Goal: Information Seeking & Learning: Learn about a topic

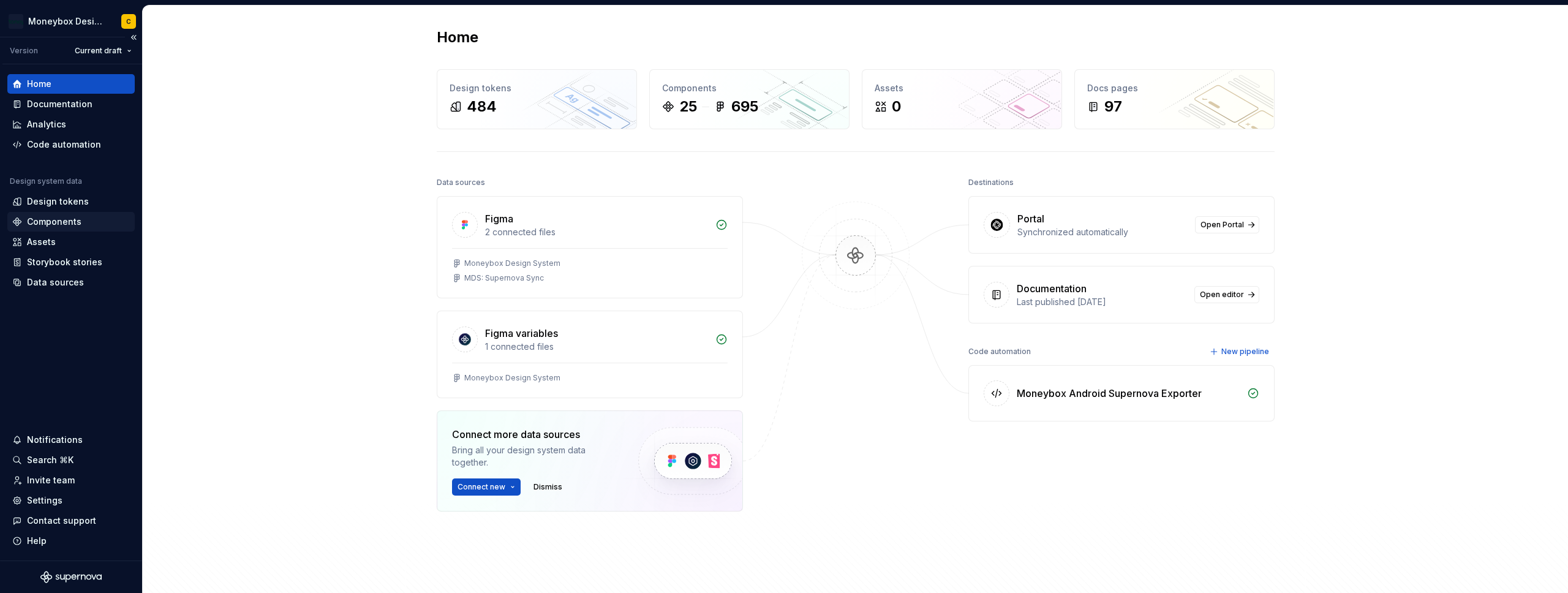
click at [61, 216] on div "Components" at bounding box center [54, 222] width 55 height 12
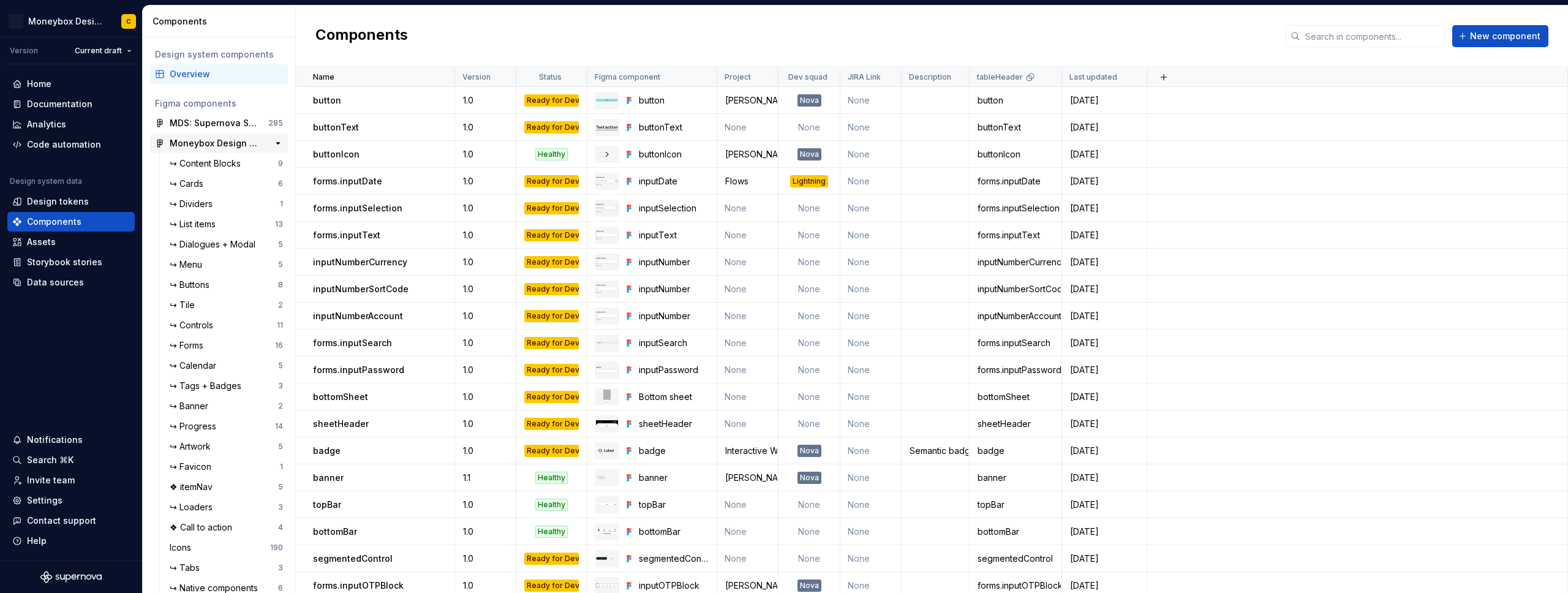
click at [212, 137] on div "Moneybox Design System" at bounding box center [215, 143] width 91 height 12
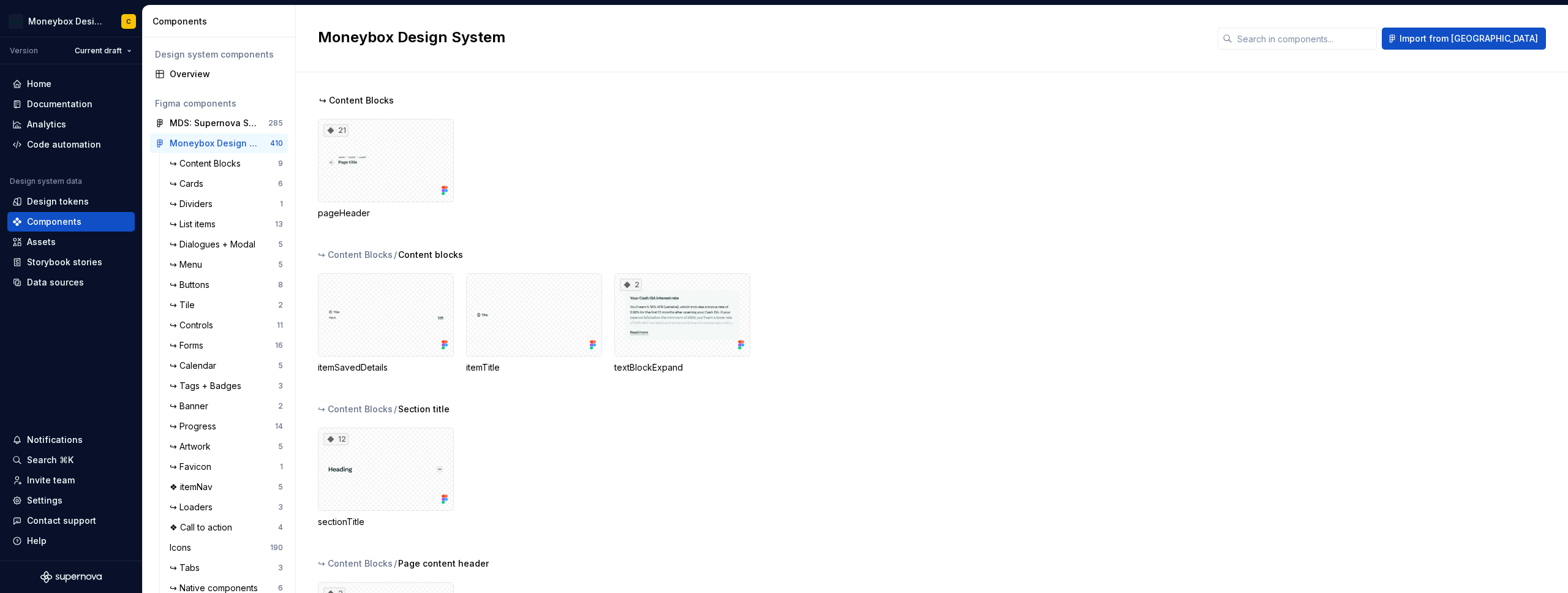
click at [566, 152] on div "21 pageHeader" at bounding box center [943, 169] width 1250 height 100
click at [271, 143] on button "button" at bounding box center [278, 143] width 17 height 17
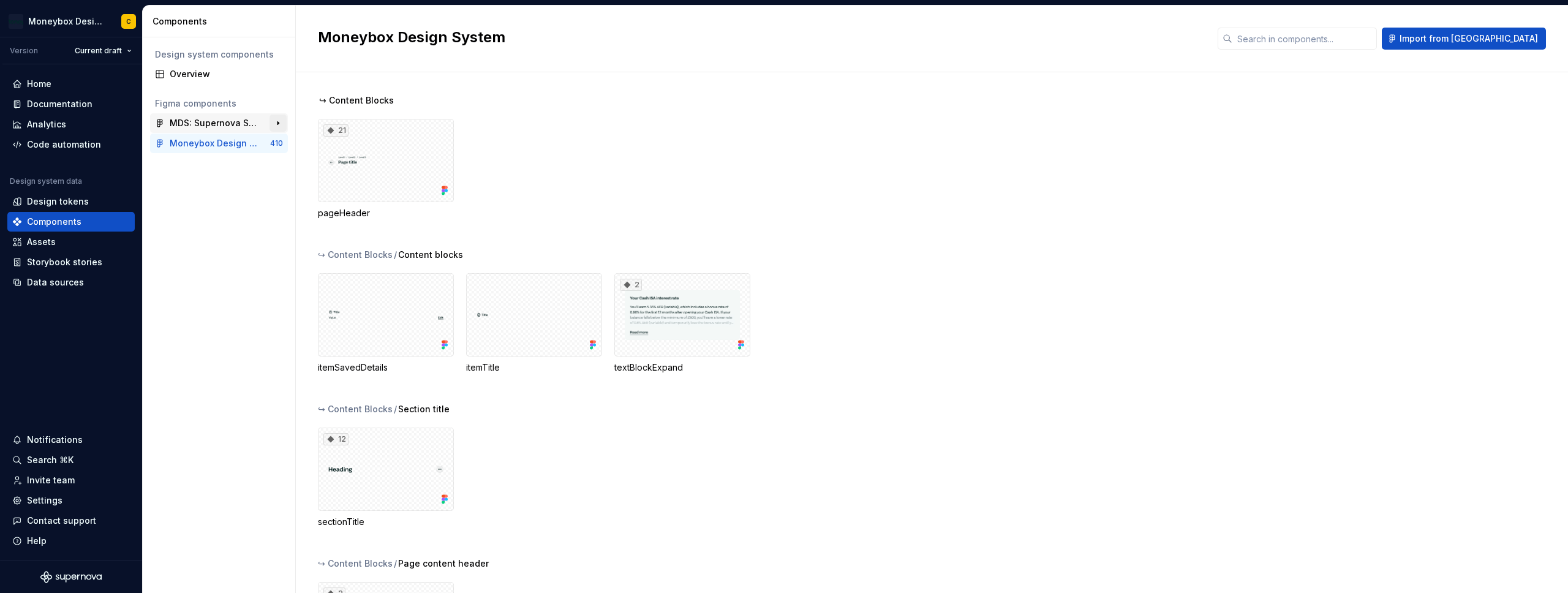
click at [276, 123] on button "button" at bounding box center [278, 123] width 17 height 17
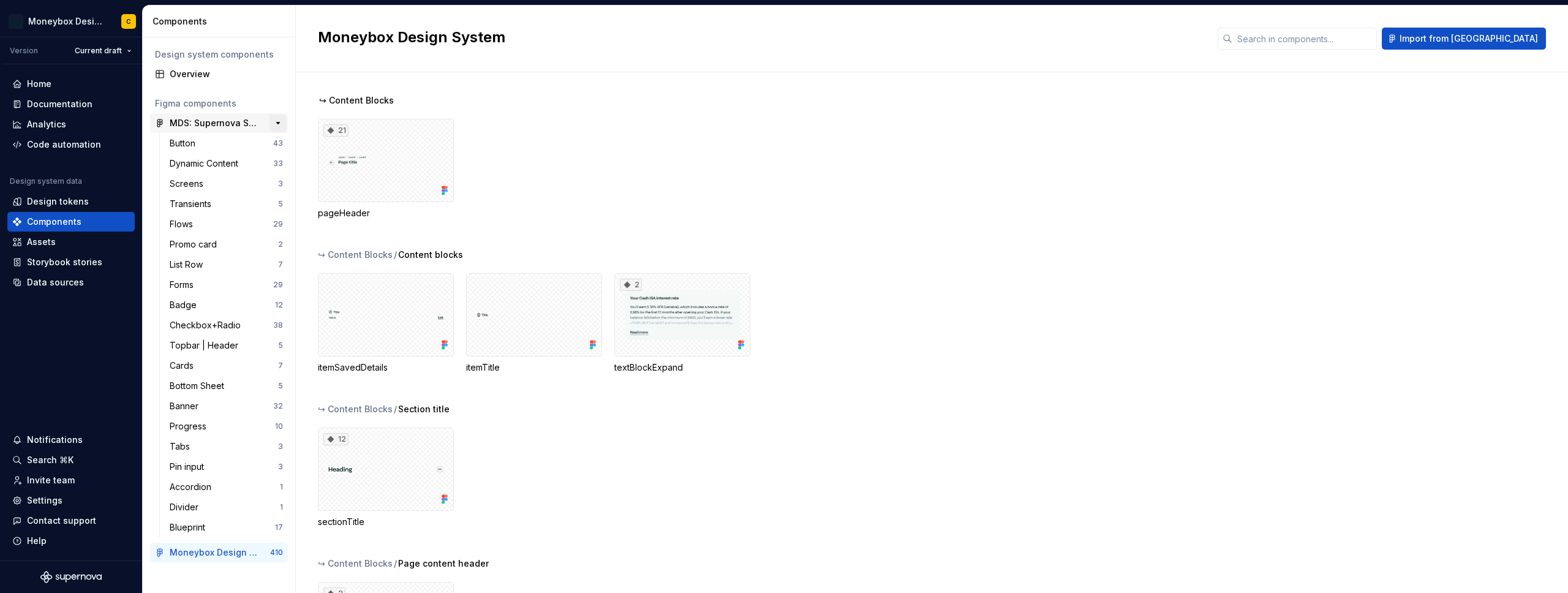
click at [280, 123] on button "button" at bounding box center [278, 123] width 17 height 17
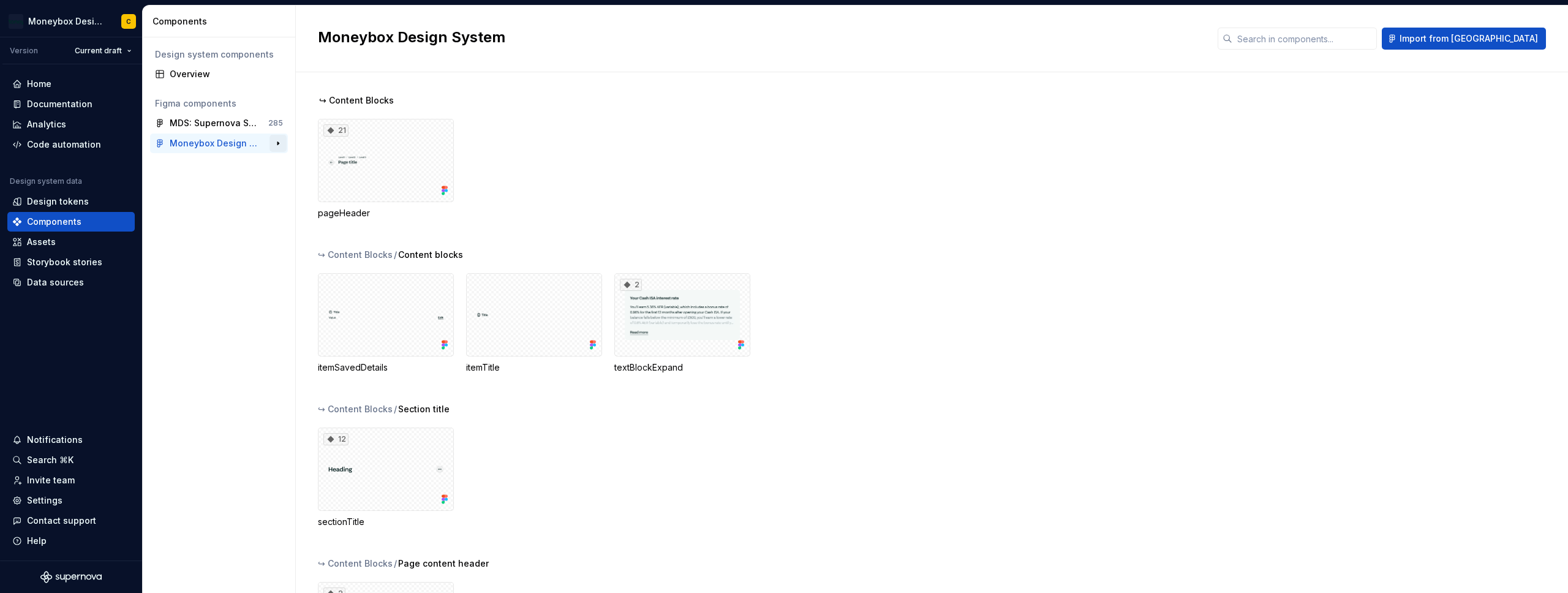
click at [281, 151] on button "button" at bounding box center [278, 143] width 17 height 17
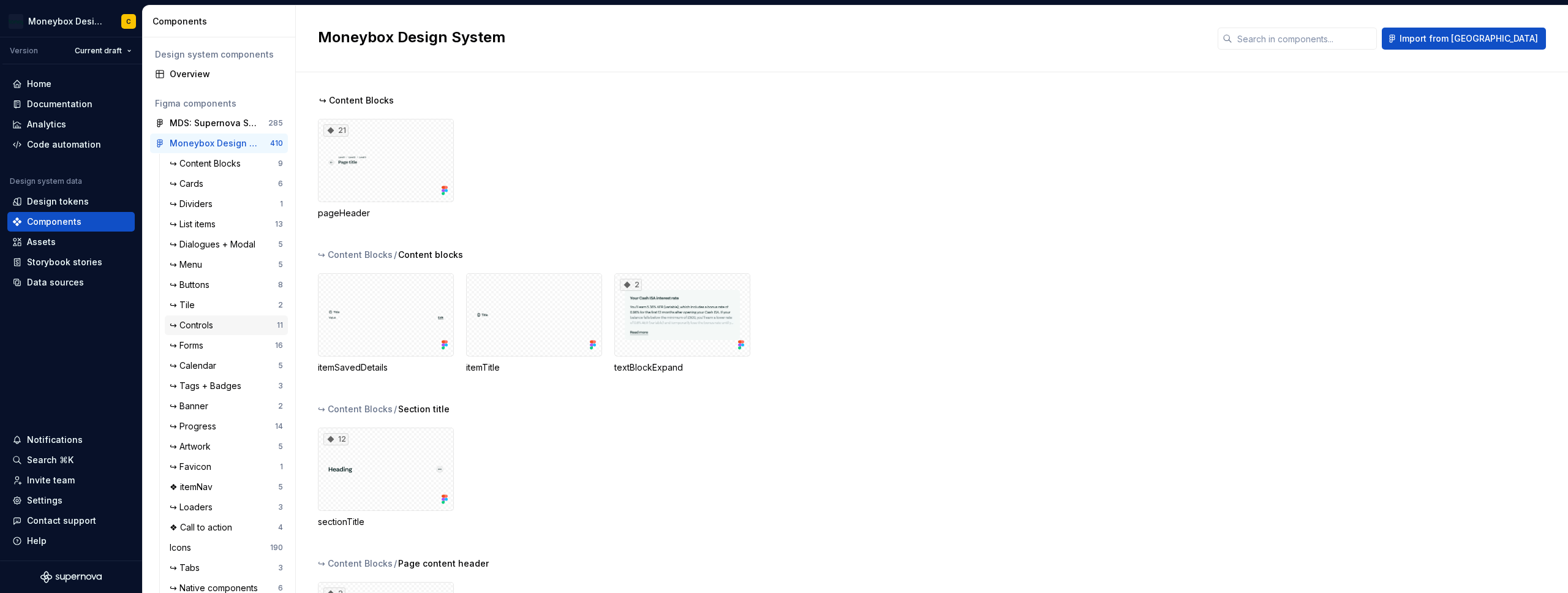
click at [204, 322] on div "↪ Controls" at bounding box center [194, 325] width 48 height 12
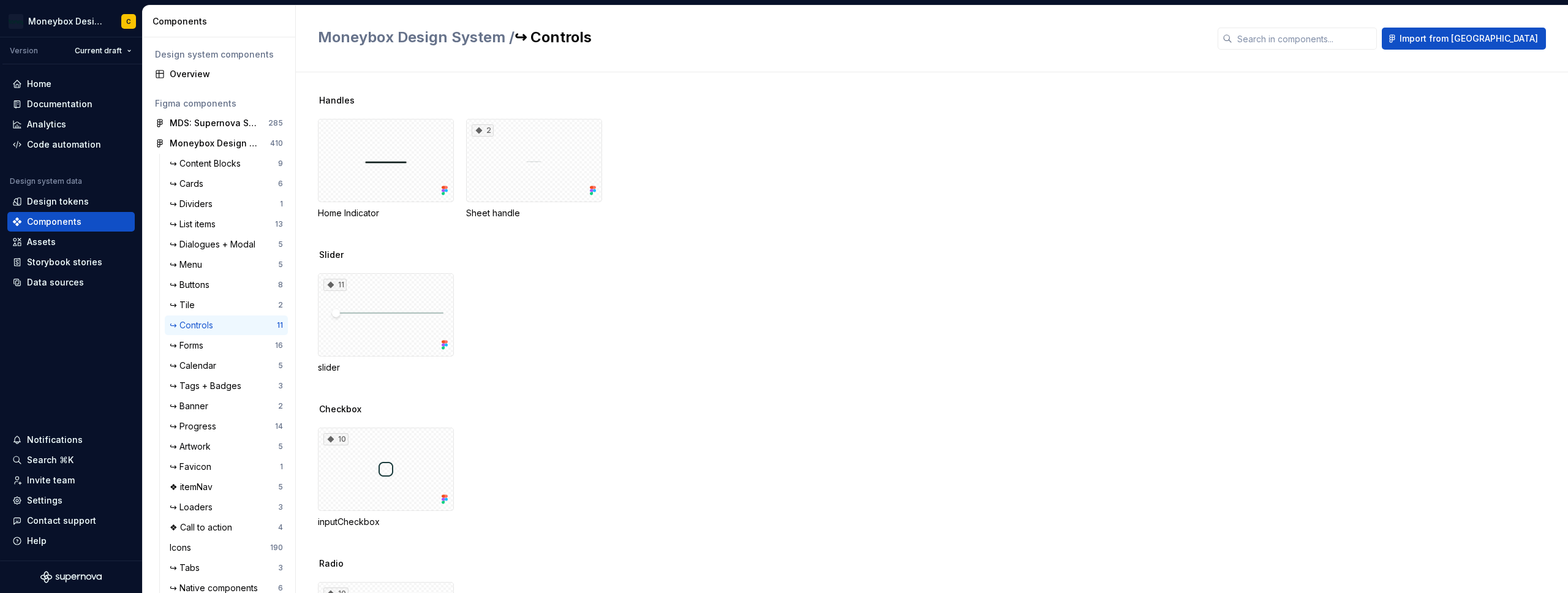
click at [673, 199] on div "Home Indicator 2 Sheet handle" at bounding box center [943, 169] width 1250 height 100
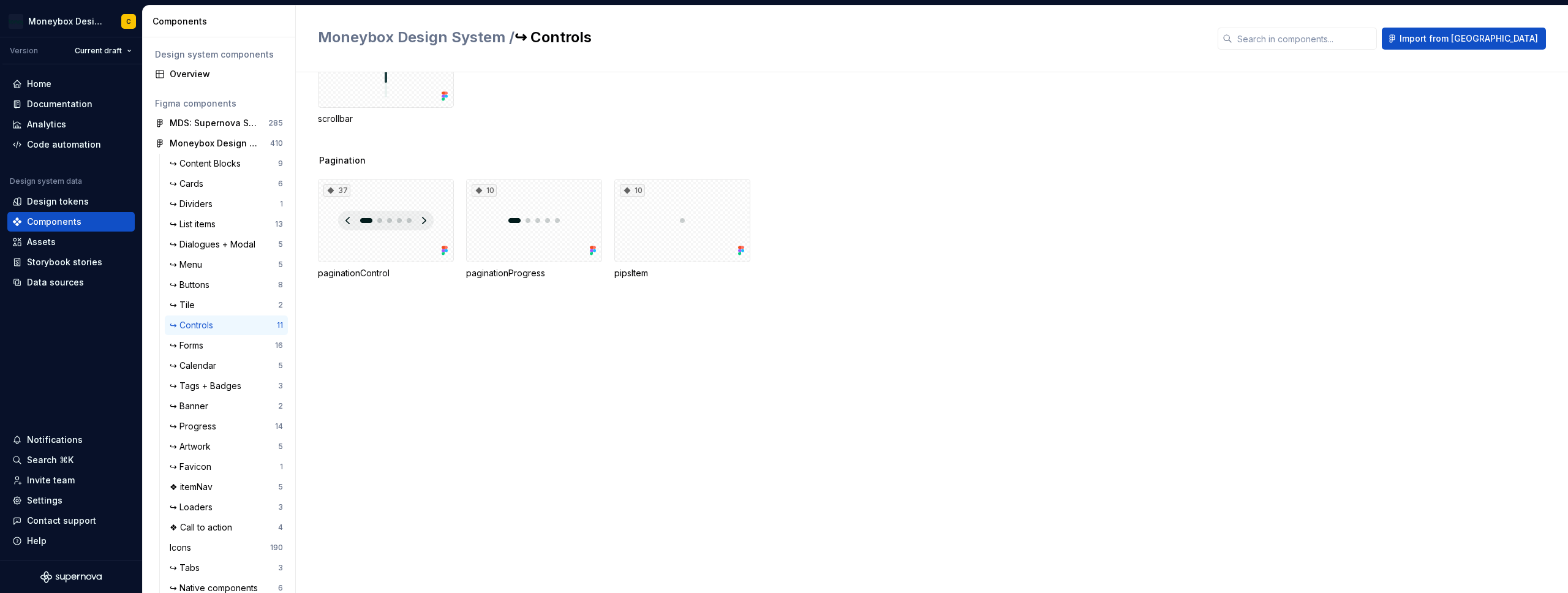
scroll to position [714, 0]
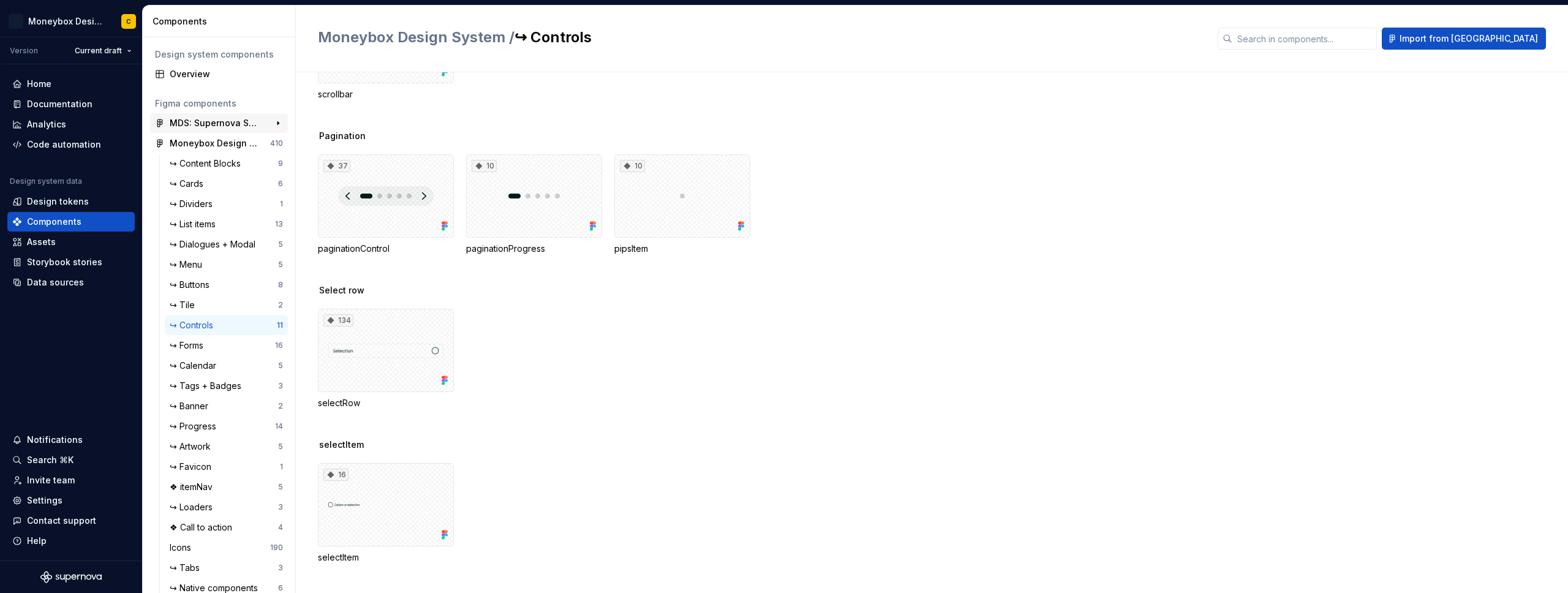
click at [209, 125] on div "MDS: Supernova Sync" at bounding box center [215, 123] width 91 height 12
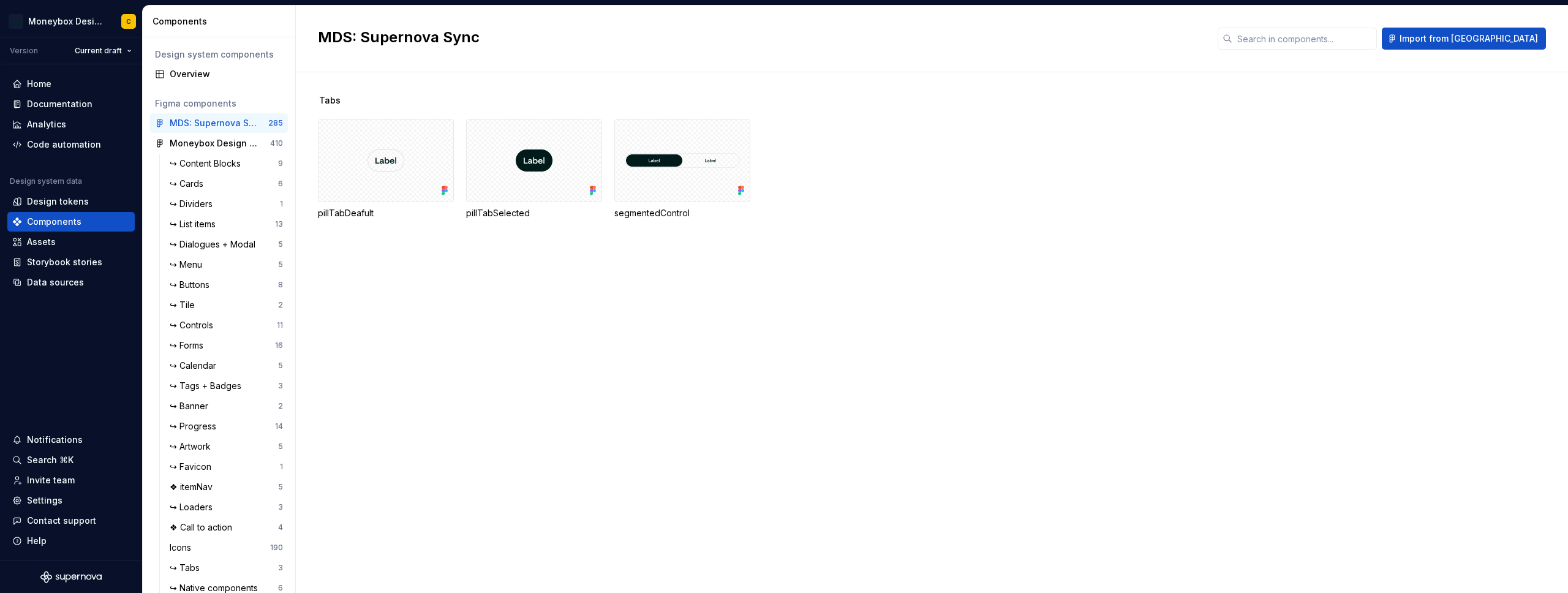
scroll to position [5443, 0]
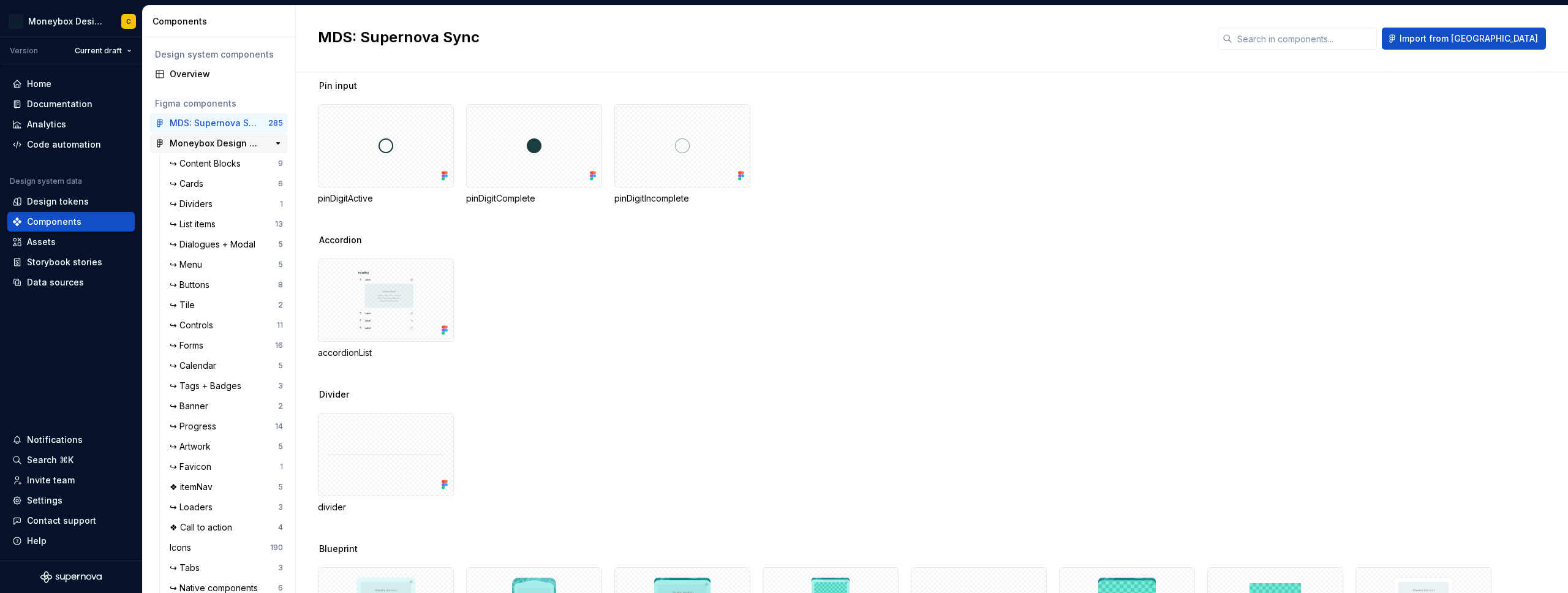
click at [222, 138] on div "Moneybox Design System" at bounding box center [215, 143] width 91 height 12
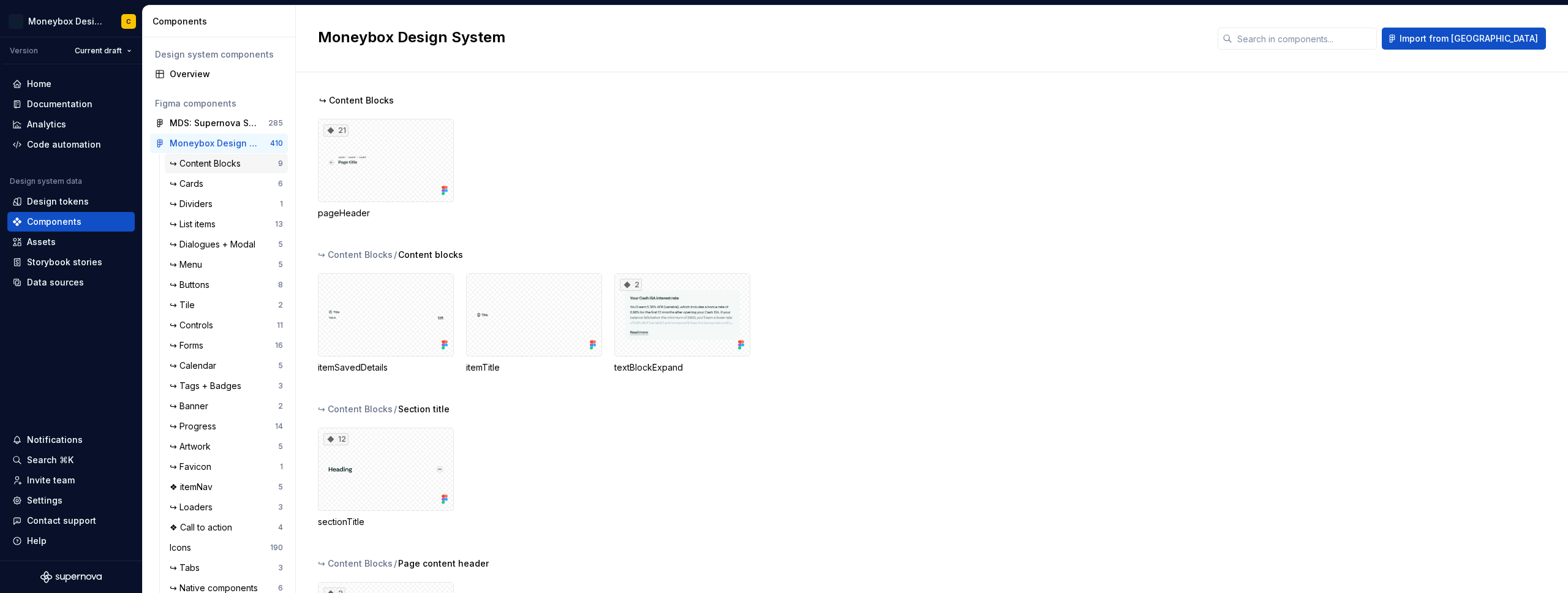
click at [208, 162] on div "↪ Content Blocks" at bounding box center [208, 164] width 76 height 12
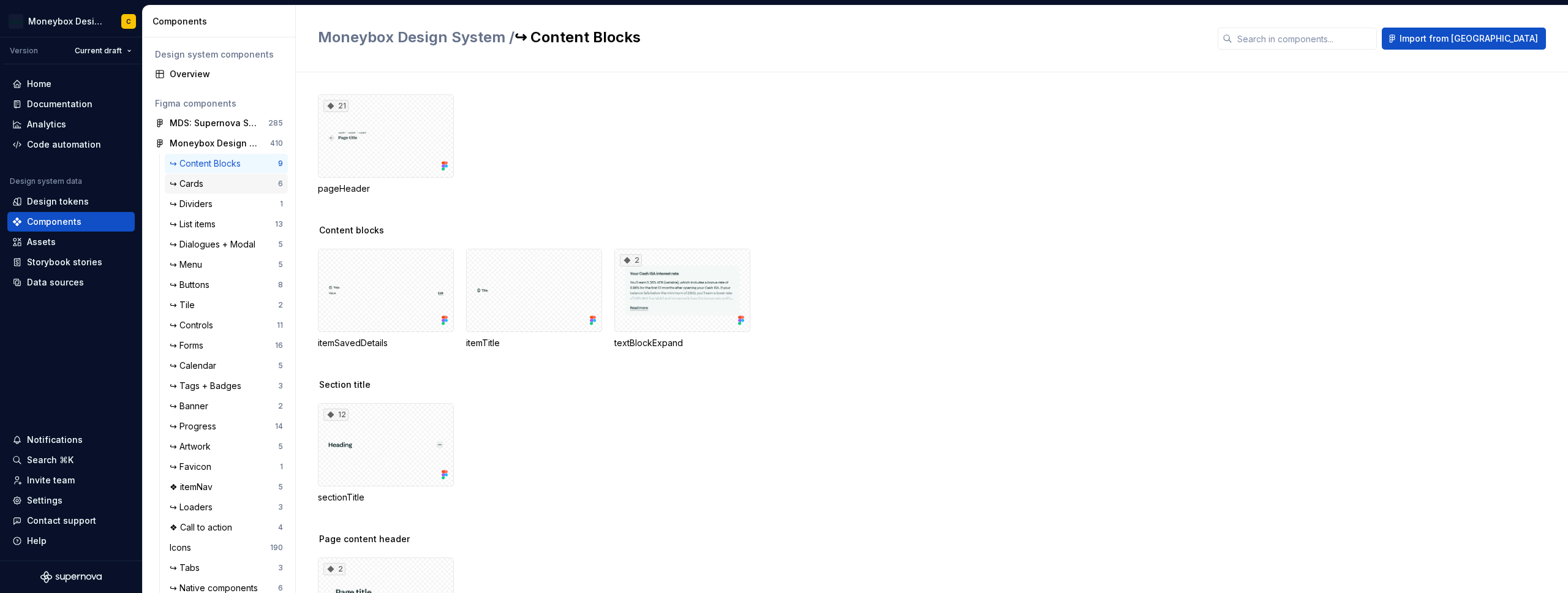
click at [205, 183] on div "↪ Cards" at bounding box center [189, 184] width 38 height 12
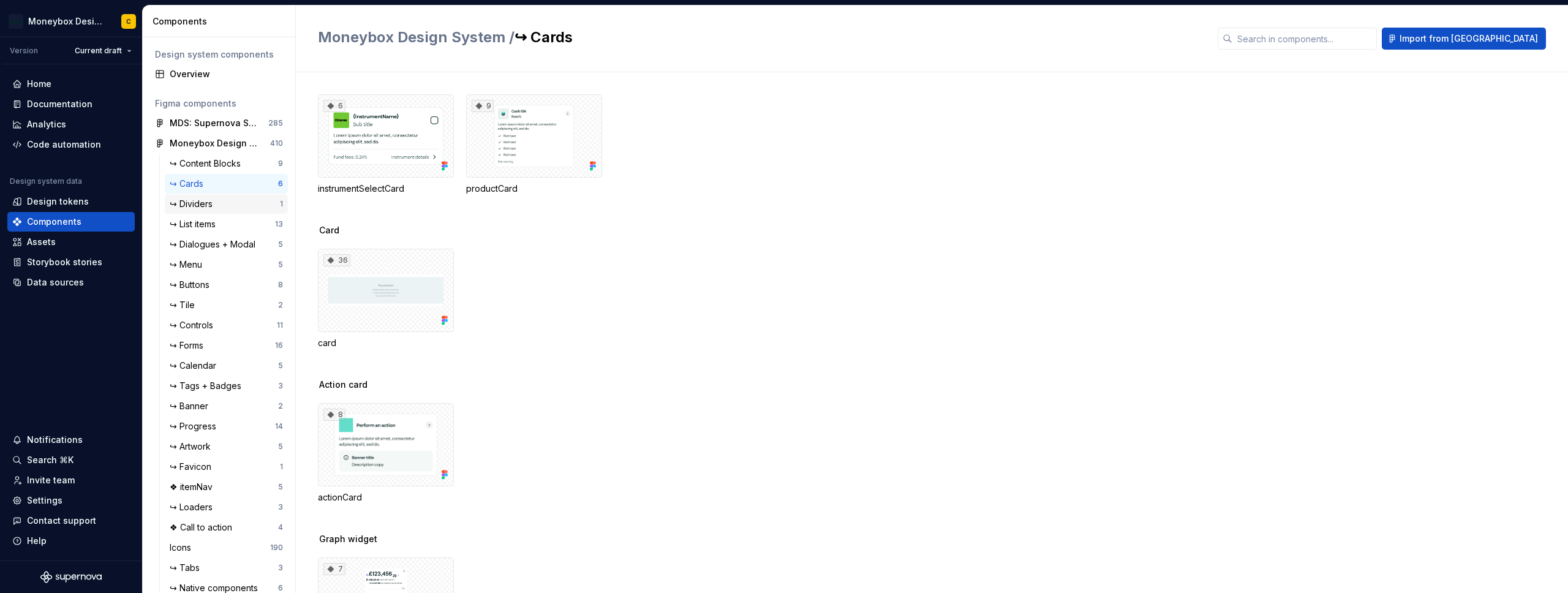
click at [211, 201] on div "↪ Dividers" at bounding box center [193, 204] width 48 height 12
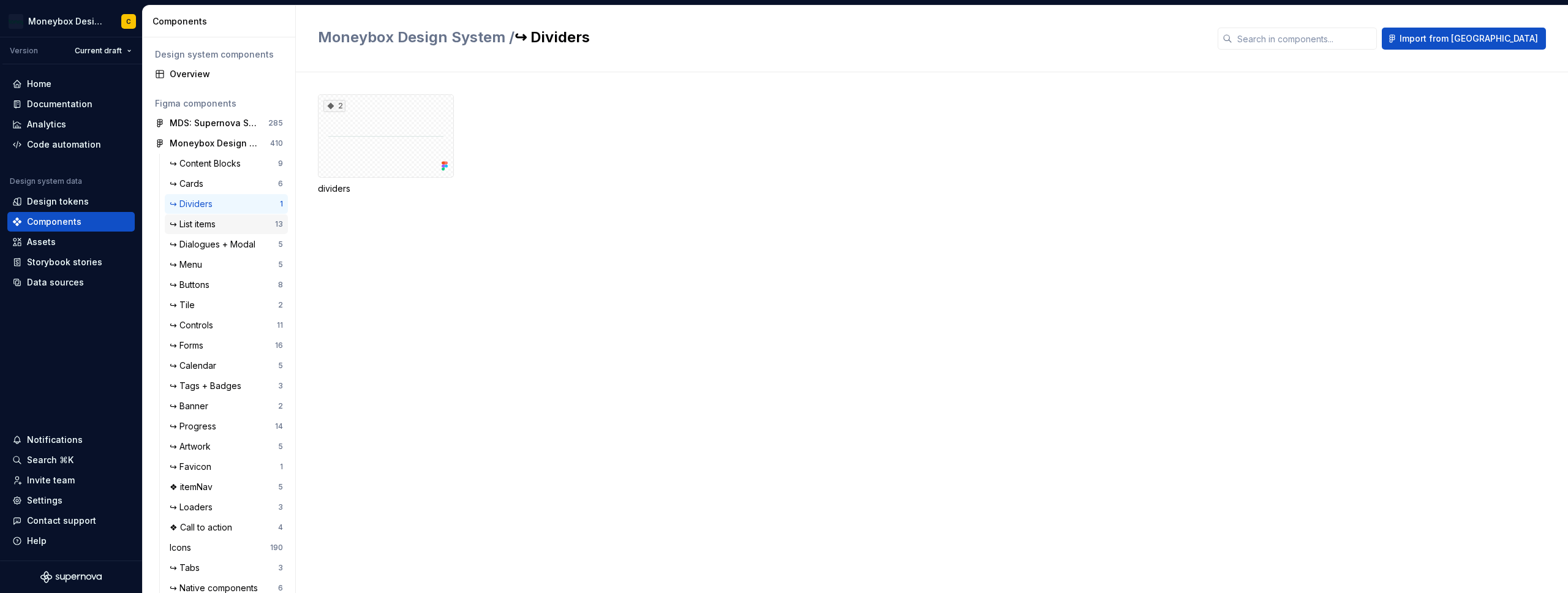
click at [209, 221] on div "↪ List items" at bounding box center [195, 224] width 51 height 12
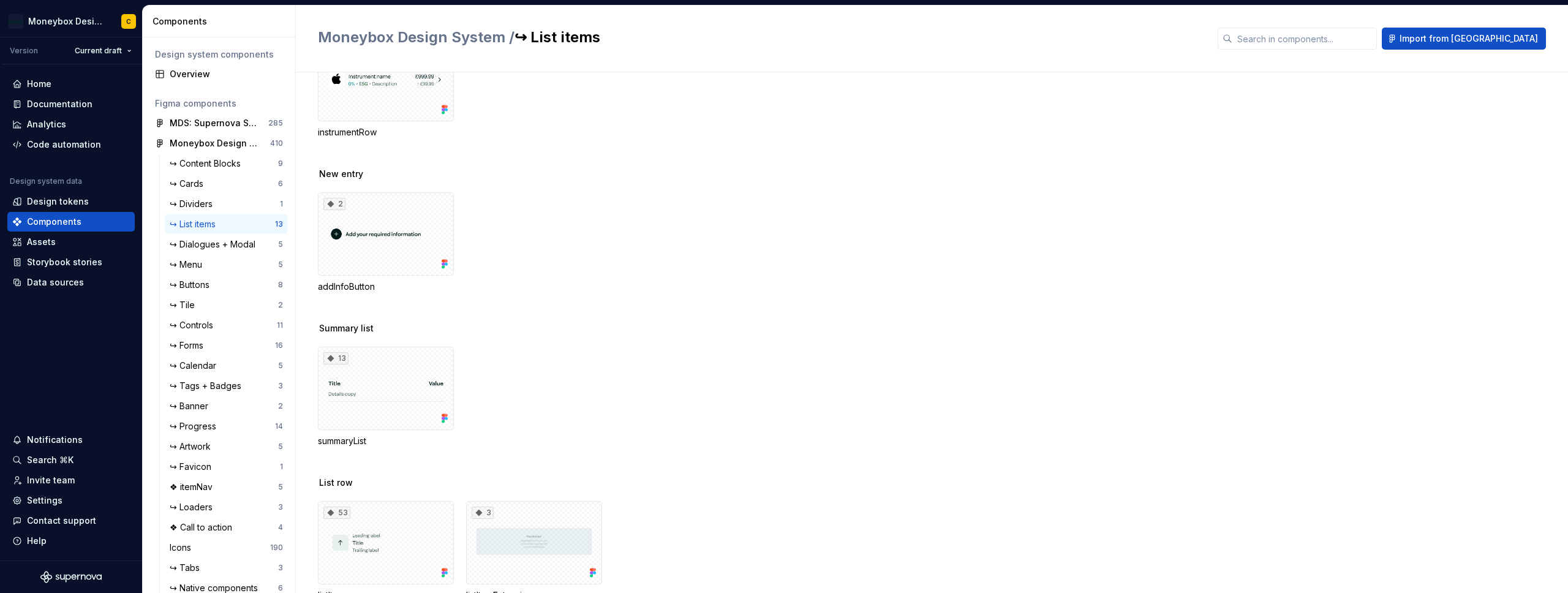
scroll to position [739, 0]
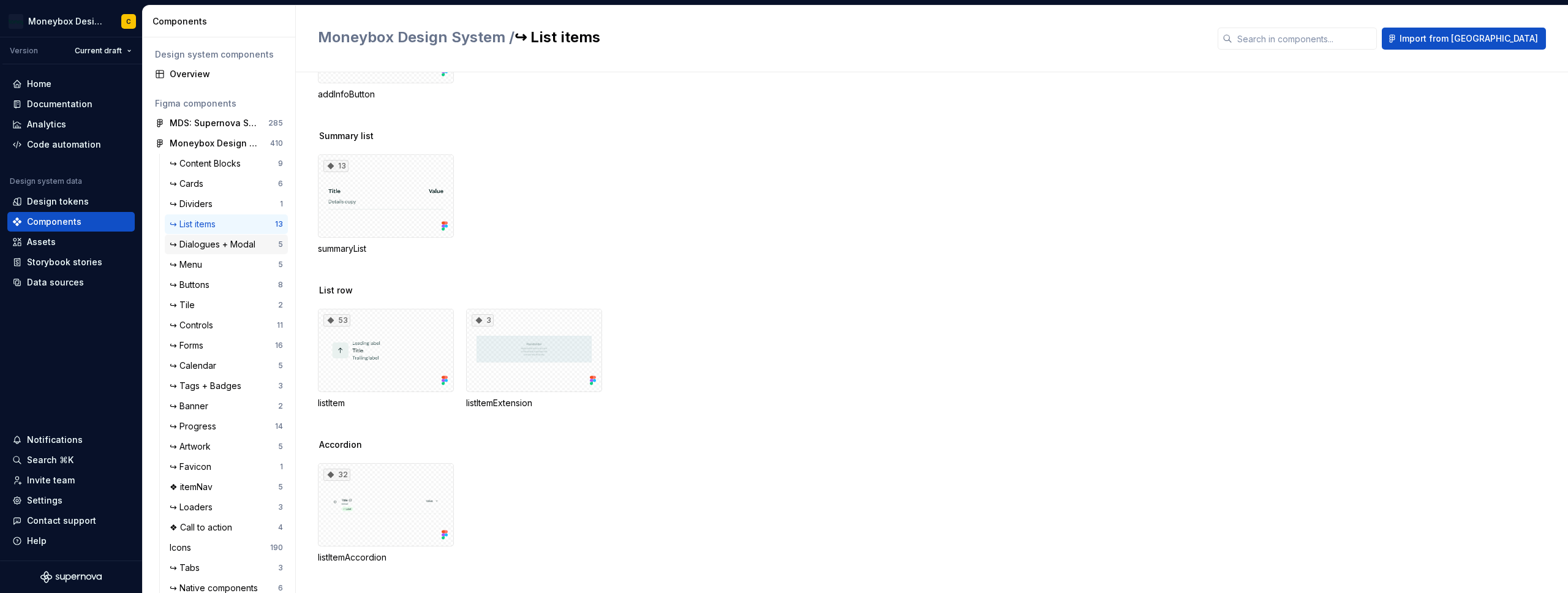
click at [192, 240] on div "↪ Dialogues + Modal" at bounding box center [215, 244] width 90 height 12
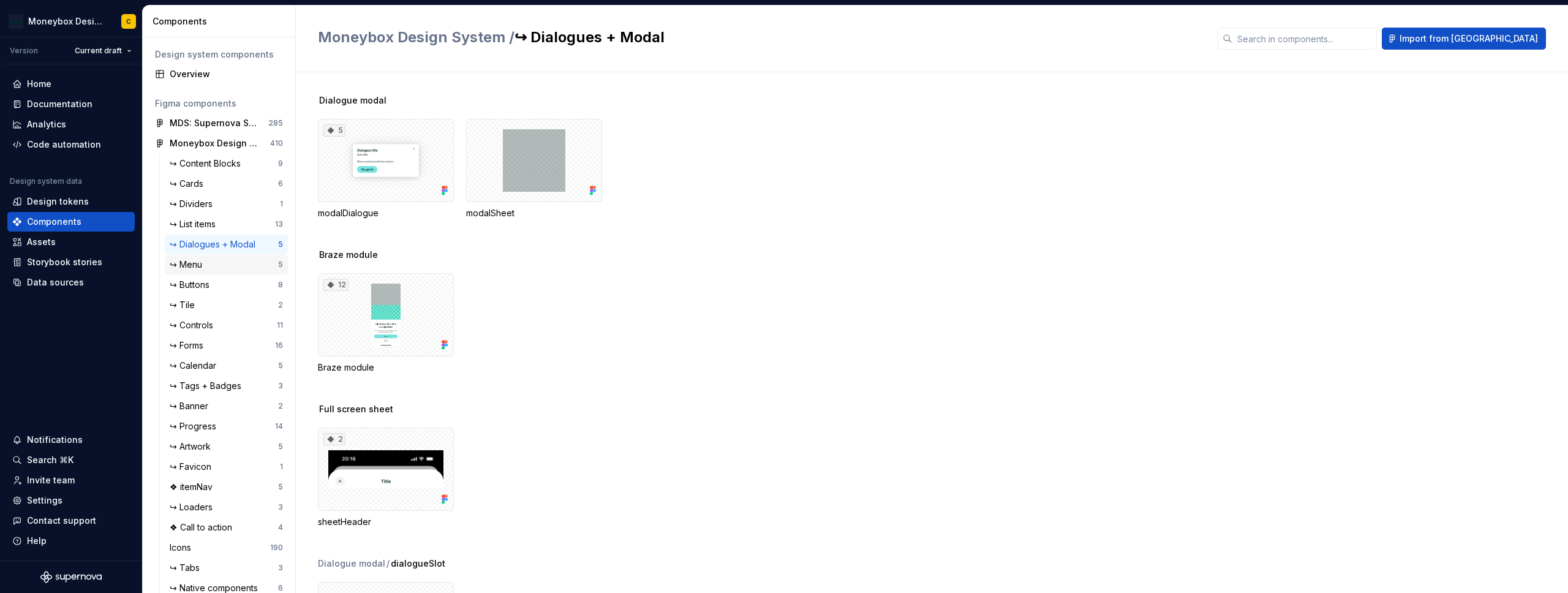
click at [204, 264] on div "↪ Menu" at bounding box center [188, 265] width 37 height 12
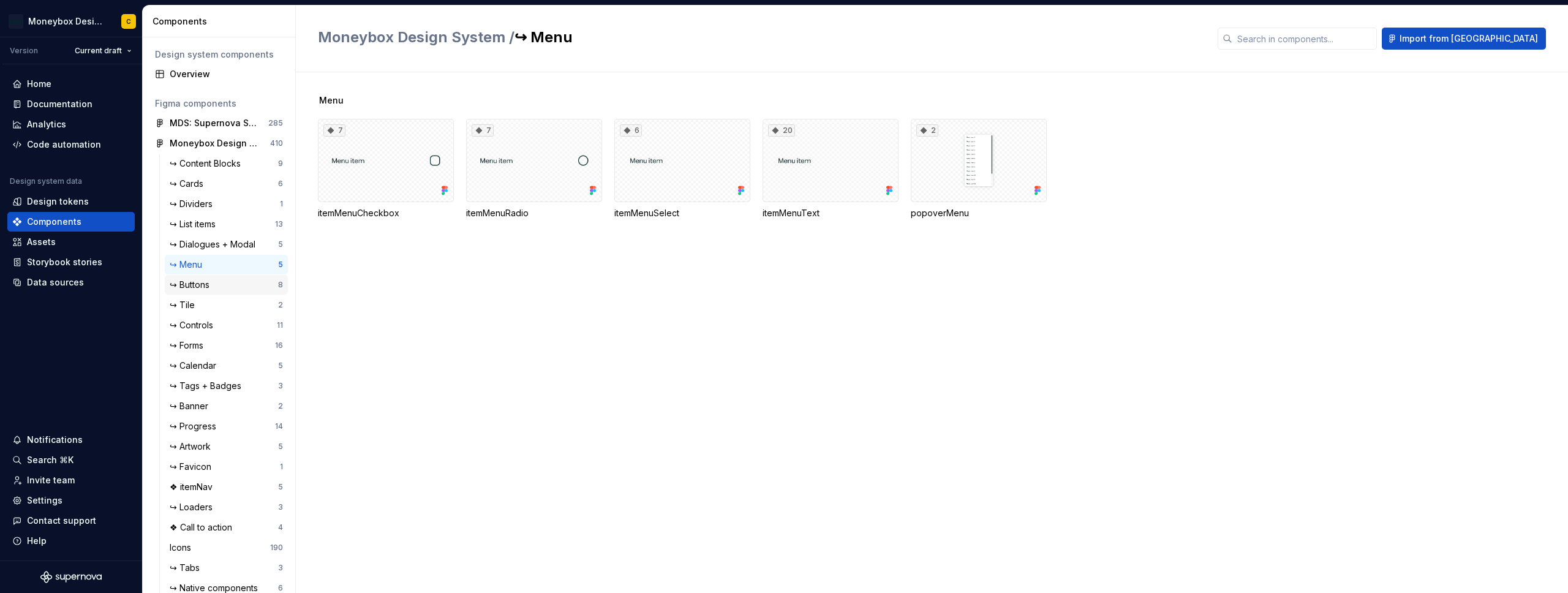
click at [206, 284] on div "↪ Buttons" at bounding box center [192, 285] width 45 height 12
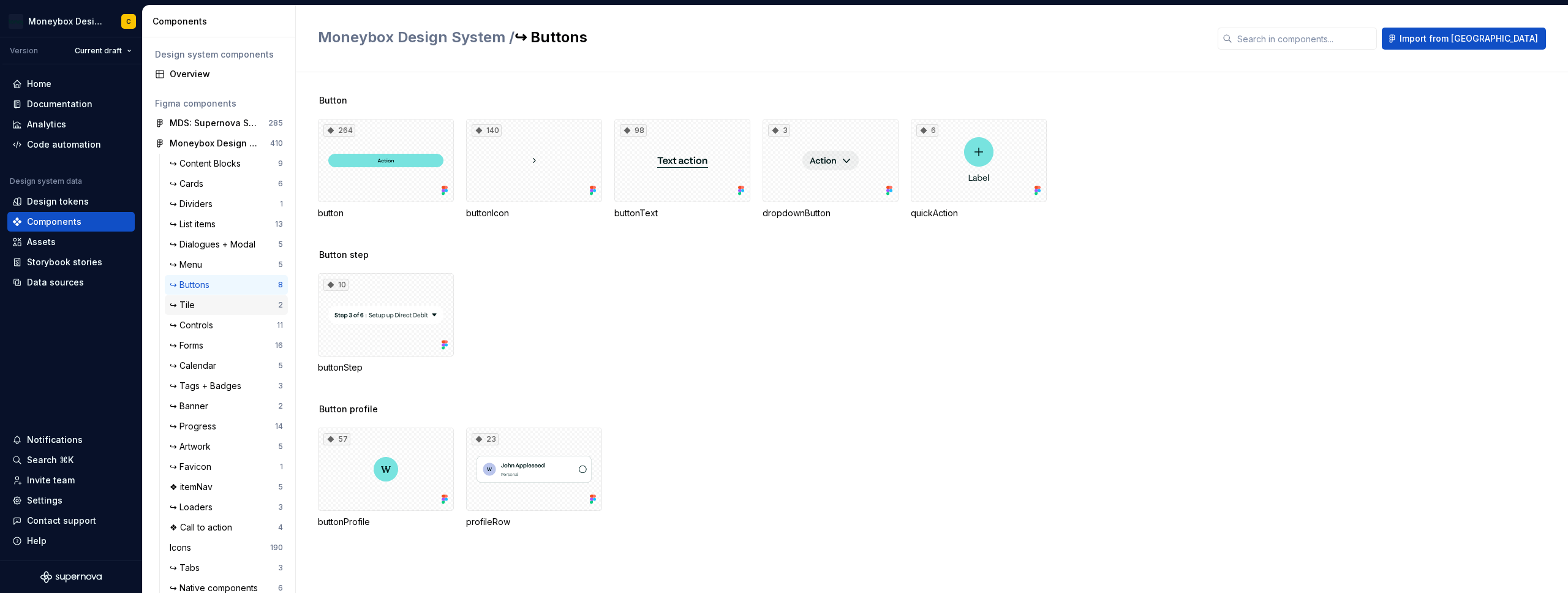
click at [202, 307] on div "↪ Tile" at bounding box center [224, 305] width 108 height 12
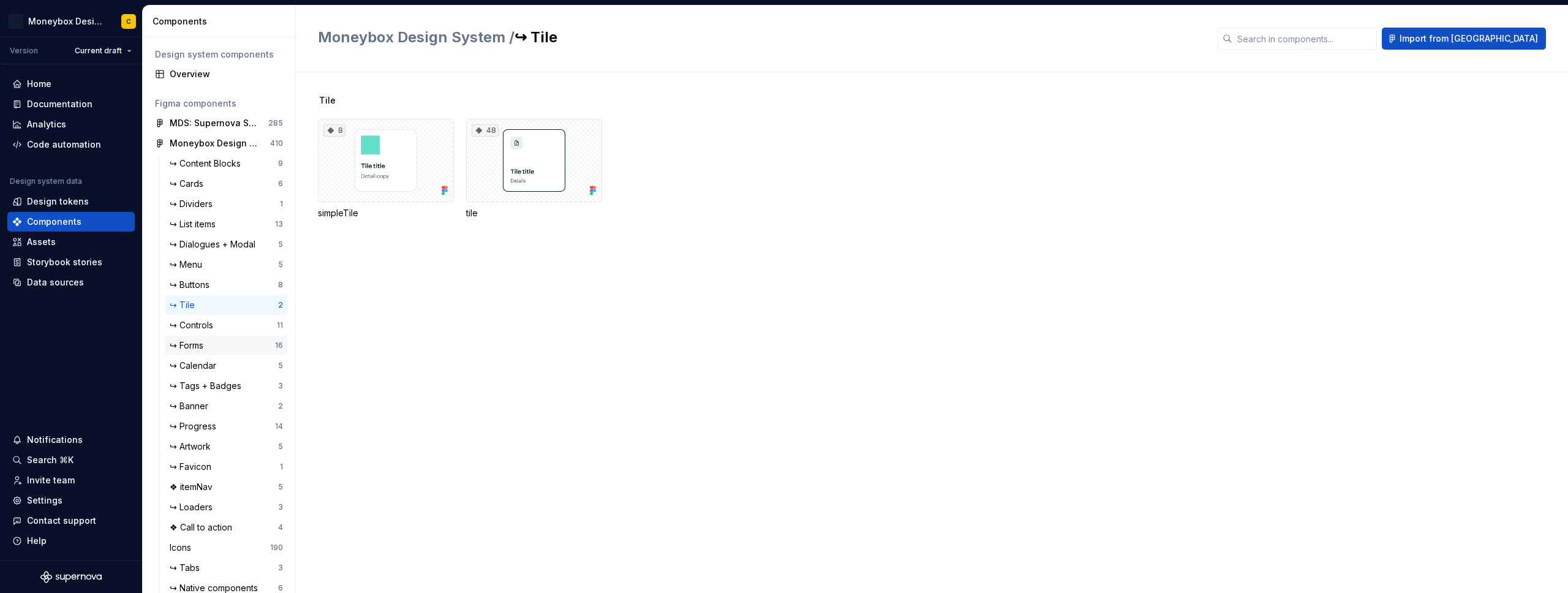
click at [231, 354] on div "↪ Forms 16" at bounding box center [226, 346] width 123 height 20
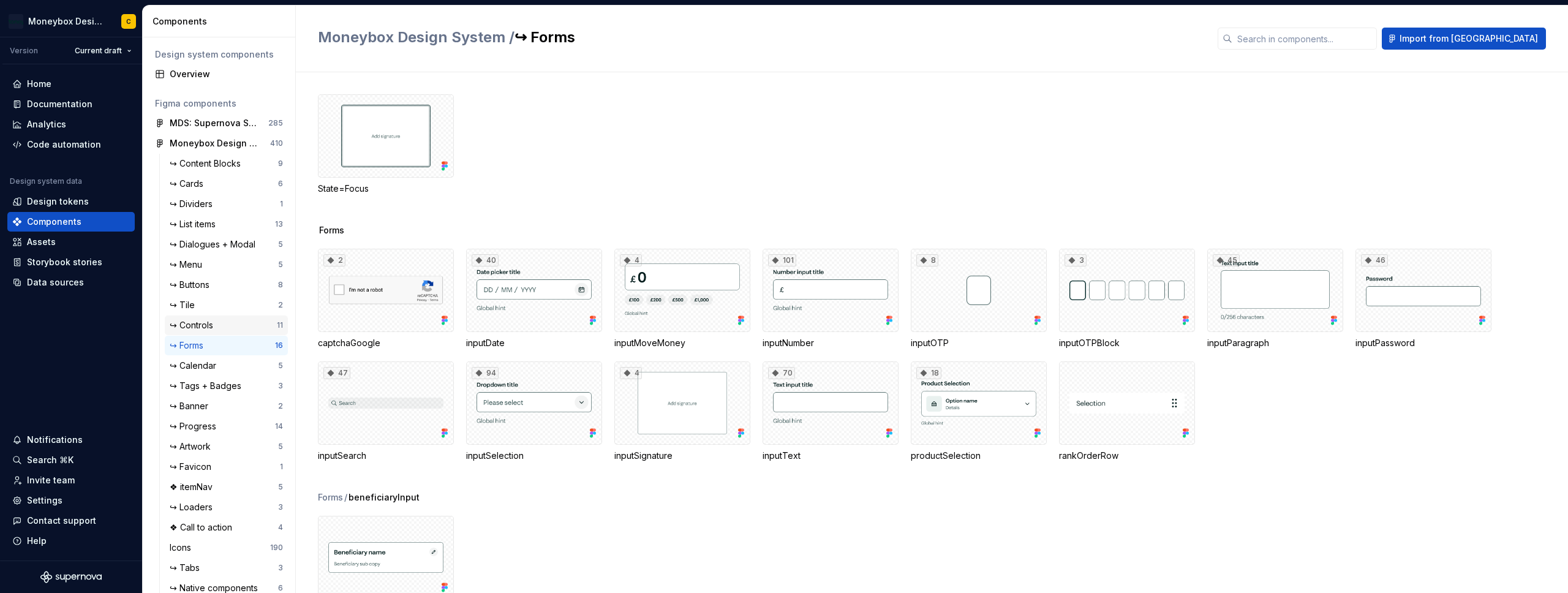
click at [227, 330] on div "↪ Controls" at bounding box center [223, 325] width 107 height 12
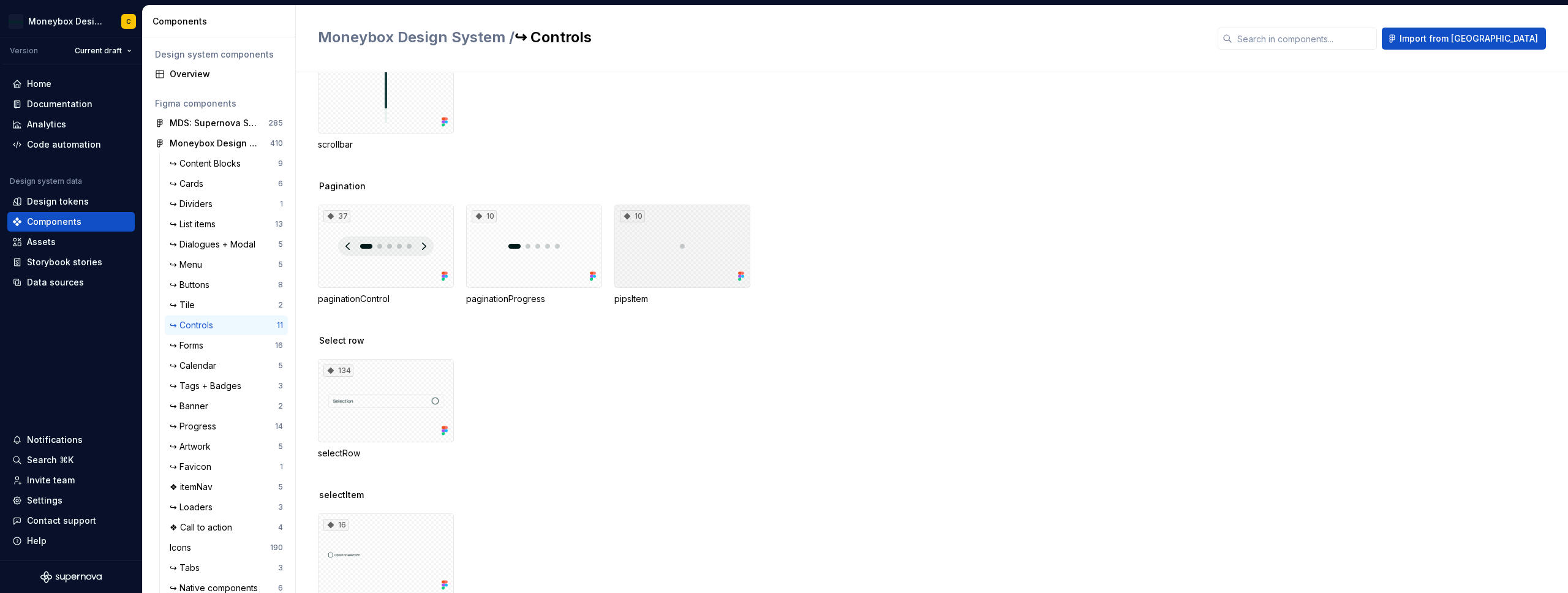
scroll to position [714, 0]
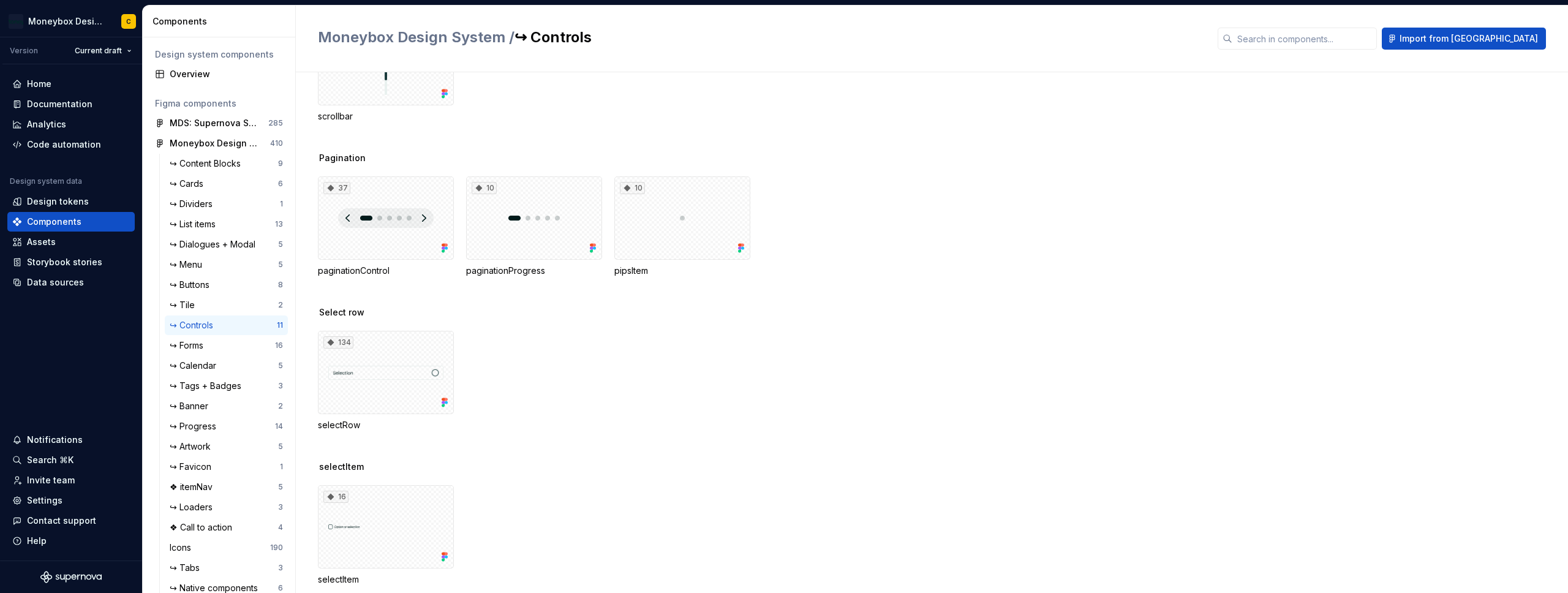
click at [561, 406] on div "134 selectRow" at bounding box center [943, 381] width 1250 height 100
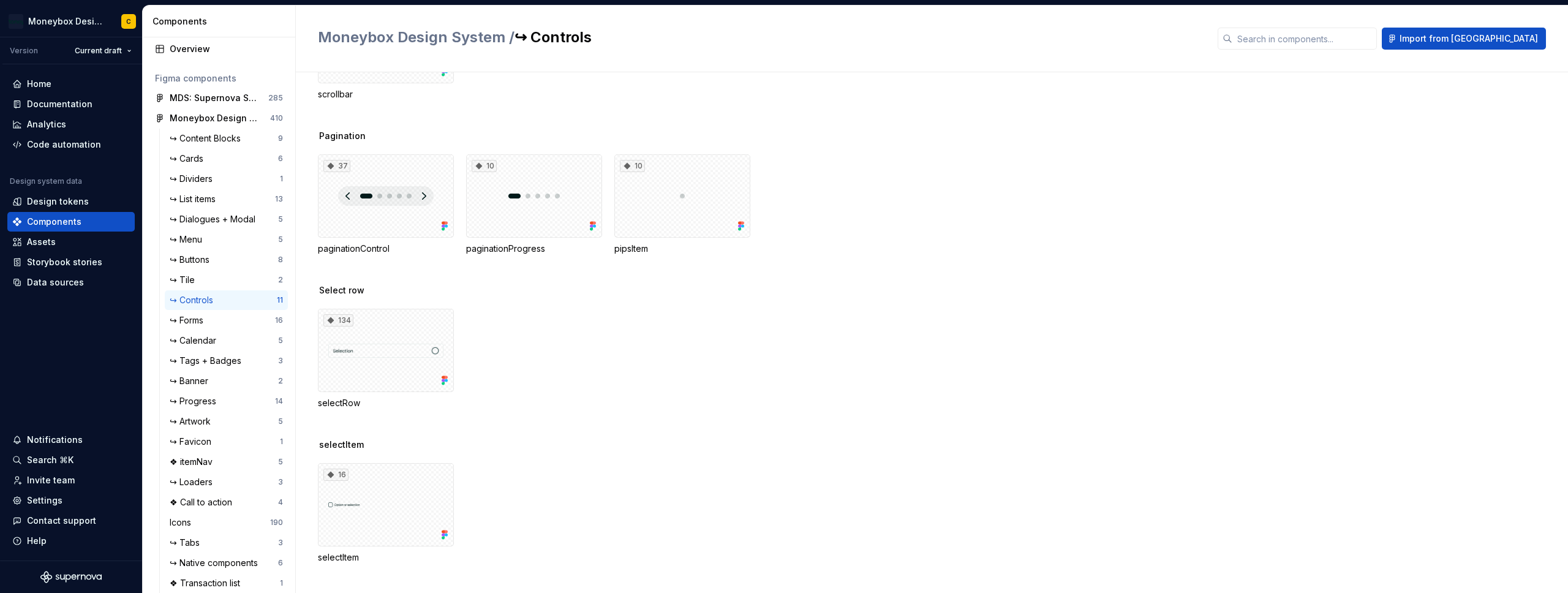
scroll to position [0, 0]
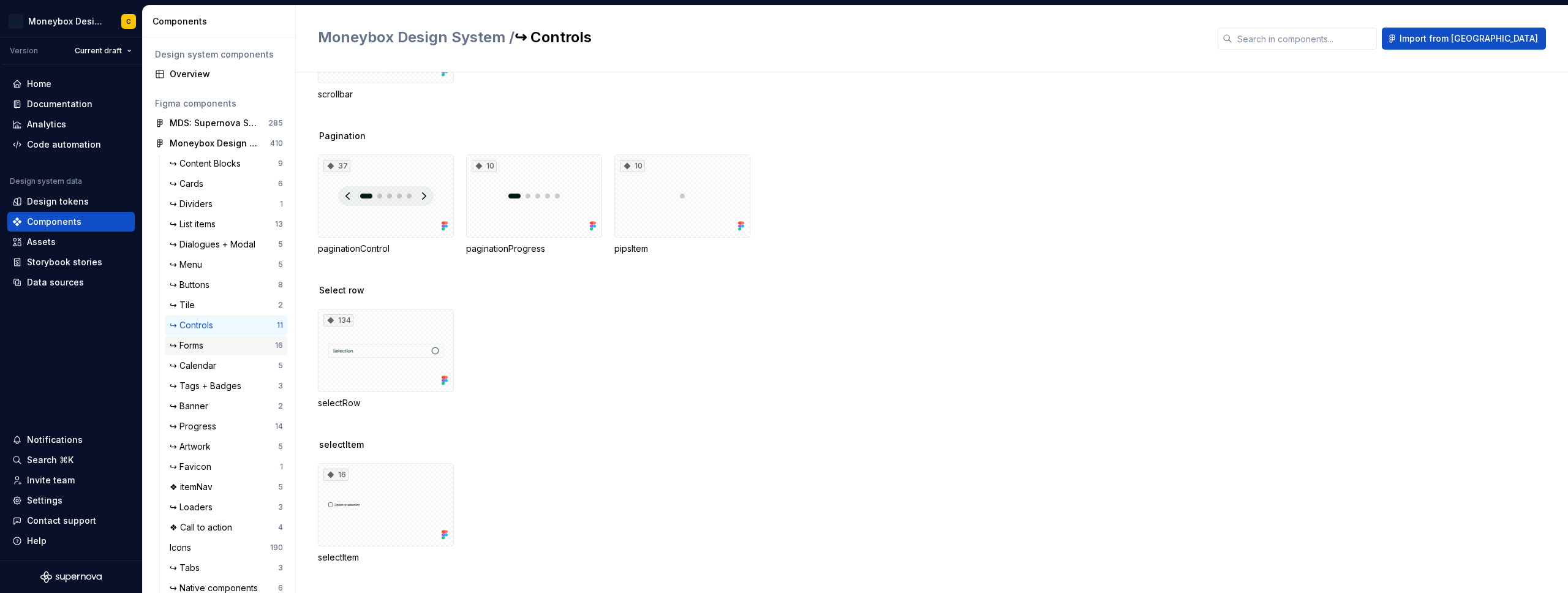
click at [213, 345] on div "↪ Forms" at bounding box center [222, 345] width 105 height 12
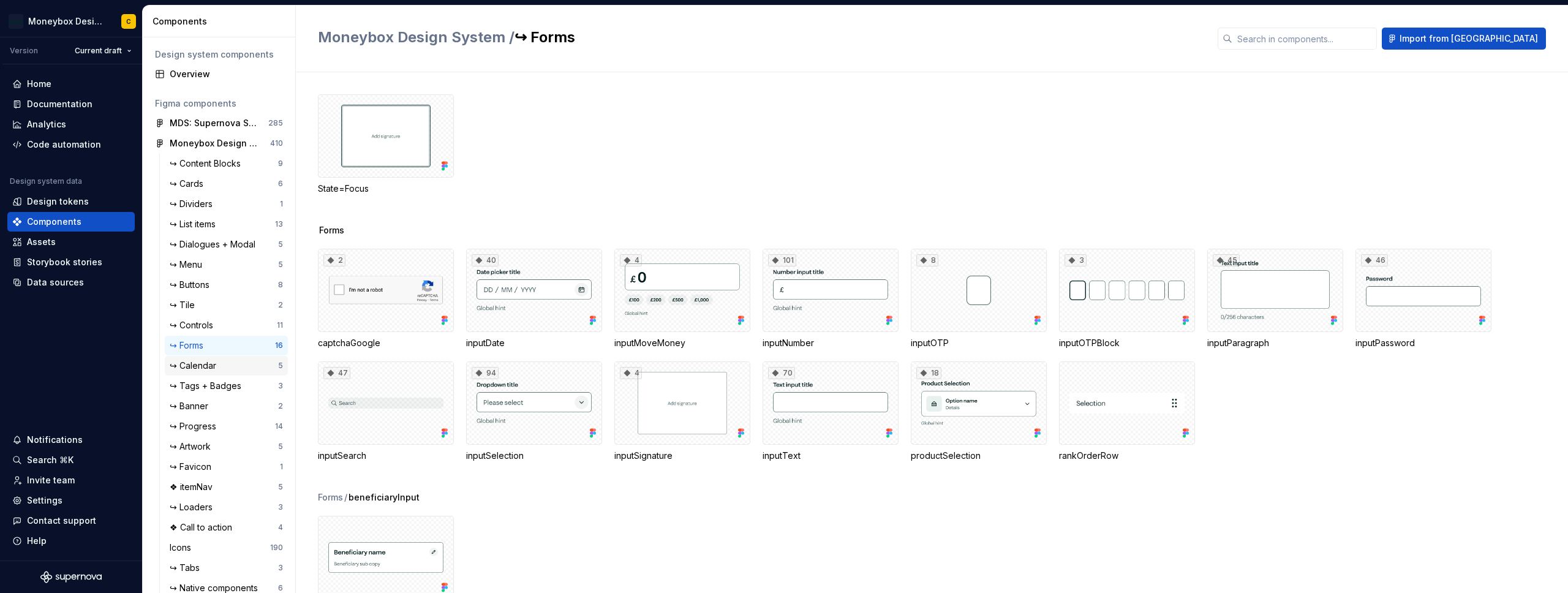
click at [208, 361] on div "↪ Calendar" at bounding box center [195, 366] width 51 height 12
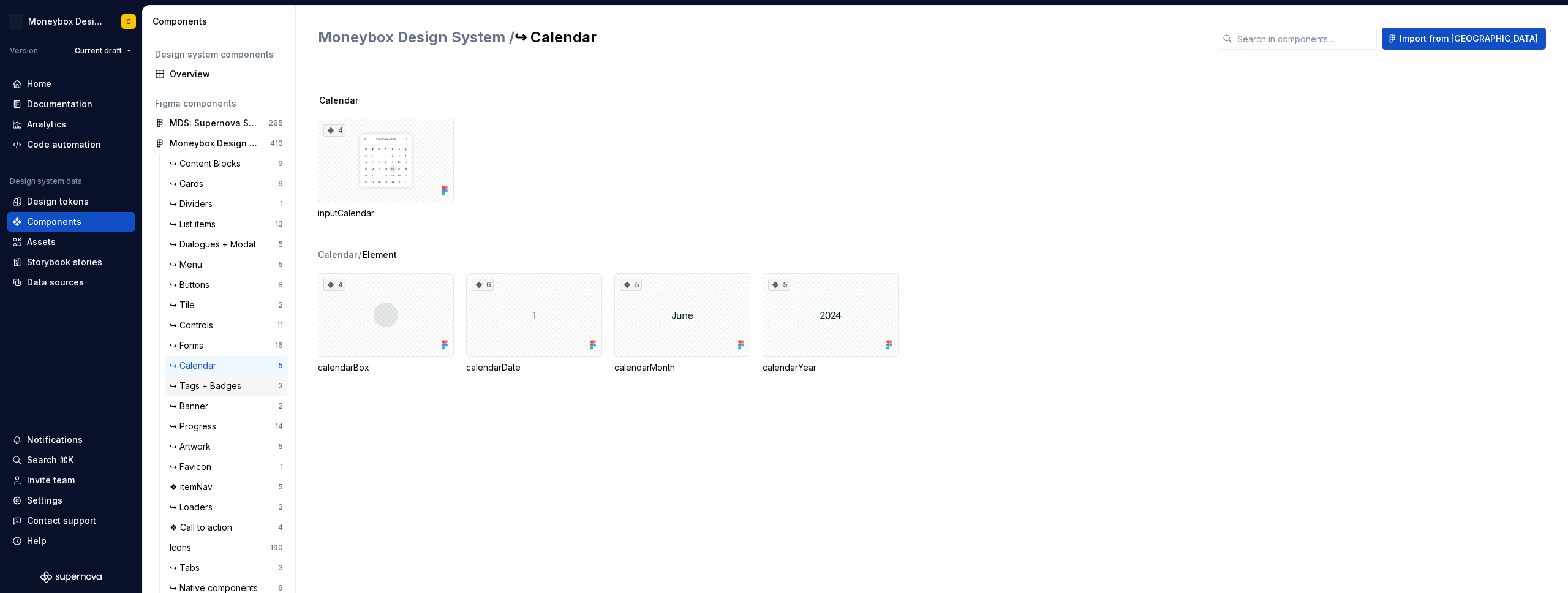
click at [204, 380] on div "↪ Tags + Badges" at bounding box center [208, 386] width 77 height 12
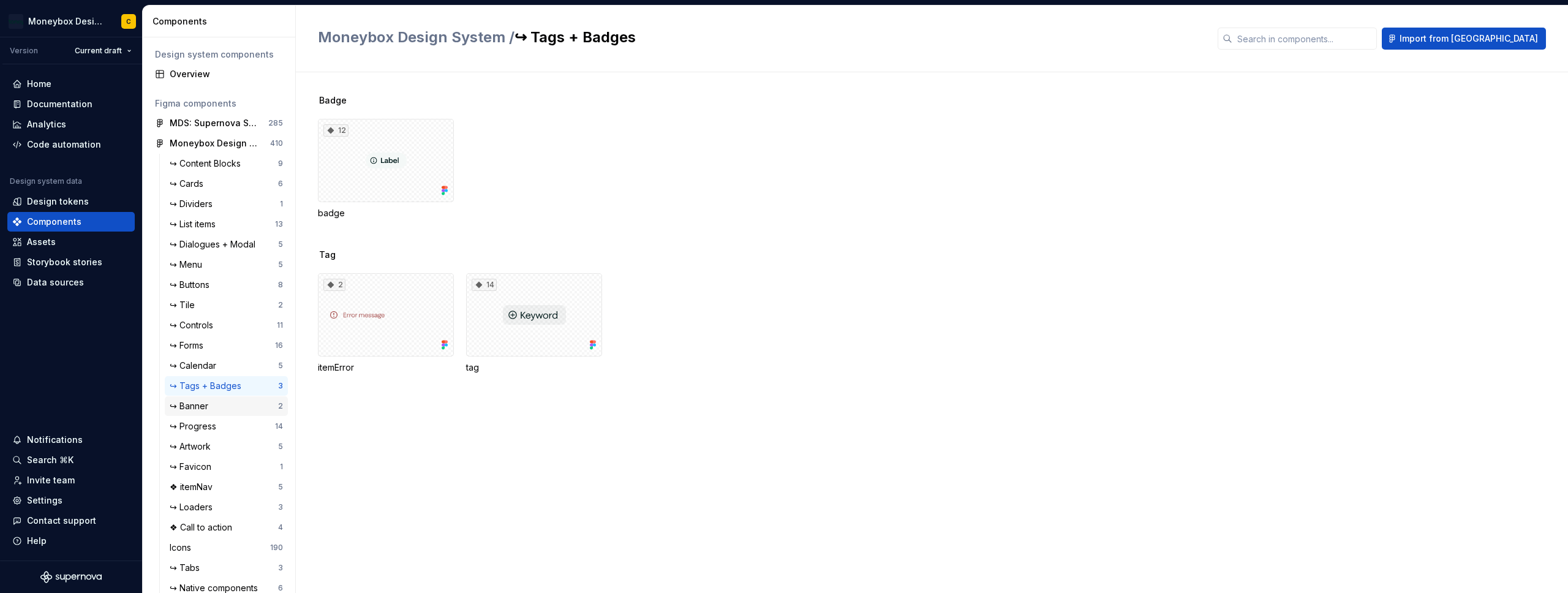
click at [201, 406] on div "↪ Banner" at bounding box center [192, 406] width 43 height 12
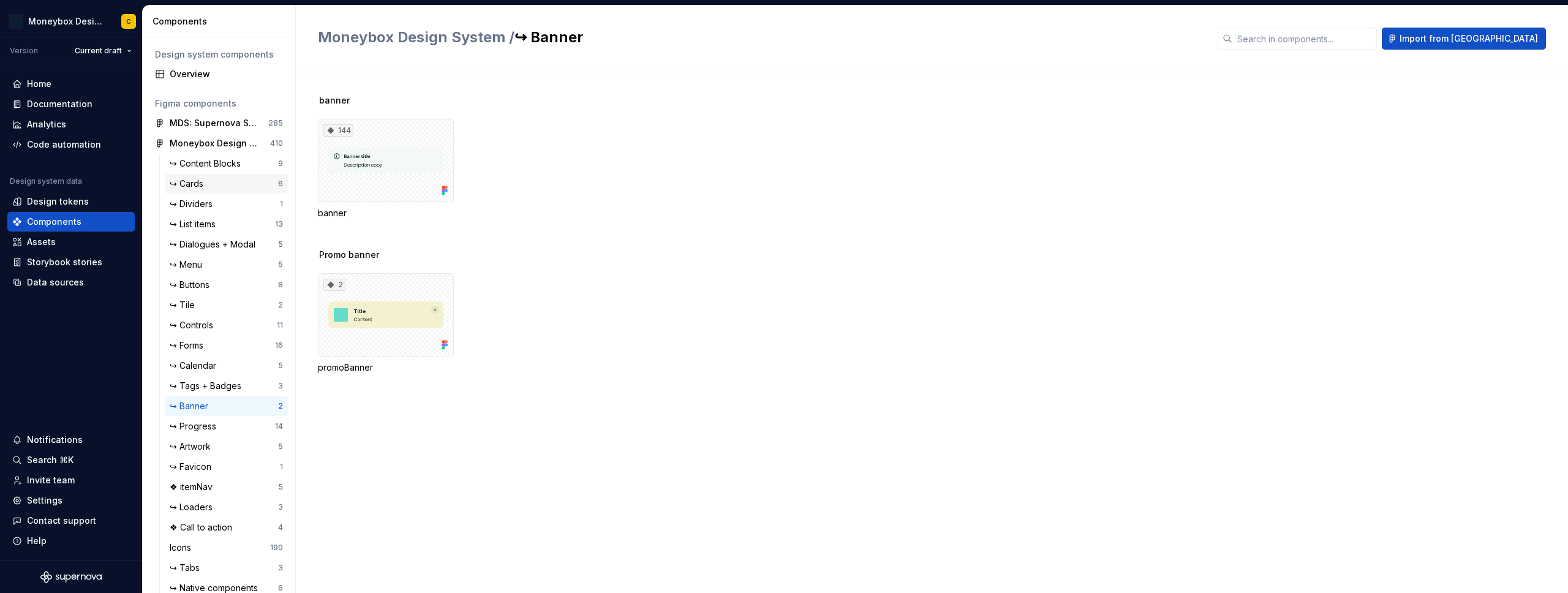
click at [219, 183] on div "↪ Cards" at bounding box center [224, 184] width 108 height 12
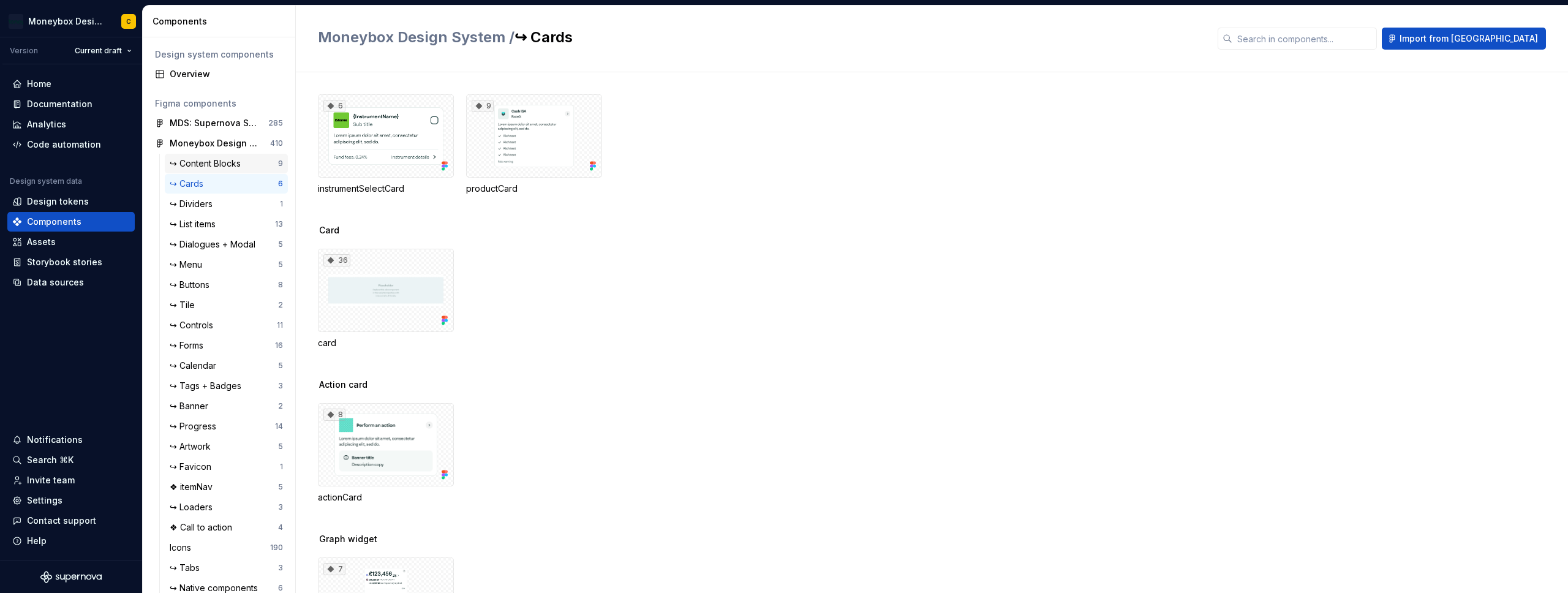
click at [213, 164] on div "↪ Content Blocks" at bounding box center [208, 164] width 76 height 12
